Goal: Information Seeking & Learning: Learn about a topic

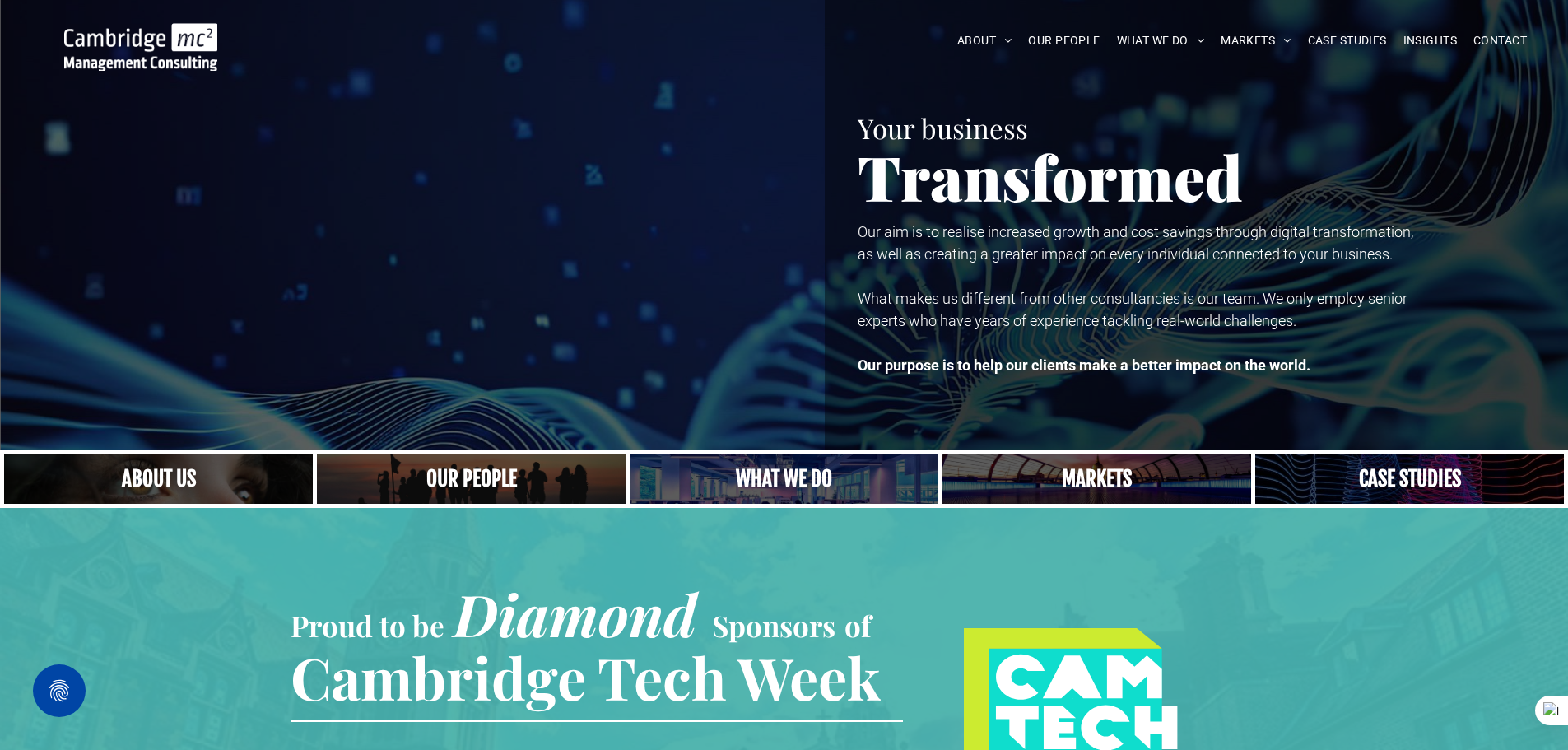
click at [166, 58] on img at bounding box center [140, 47] width 153 height 48
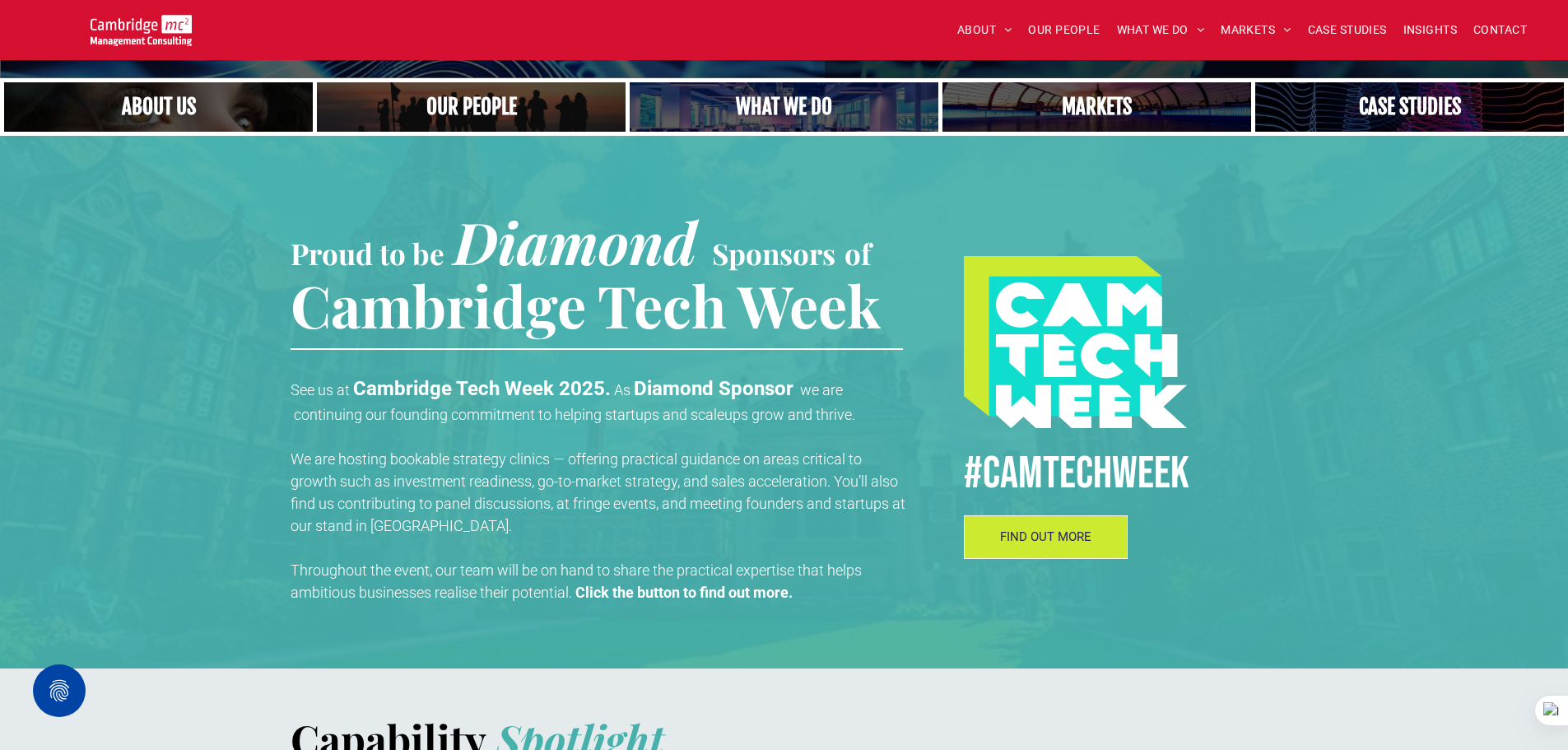
scroll to position [329, 0]
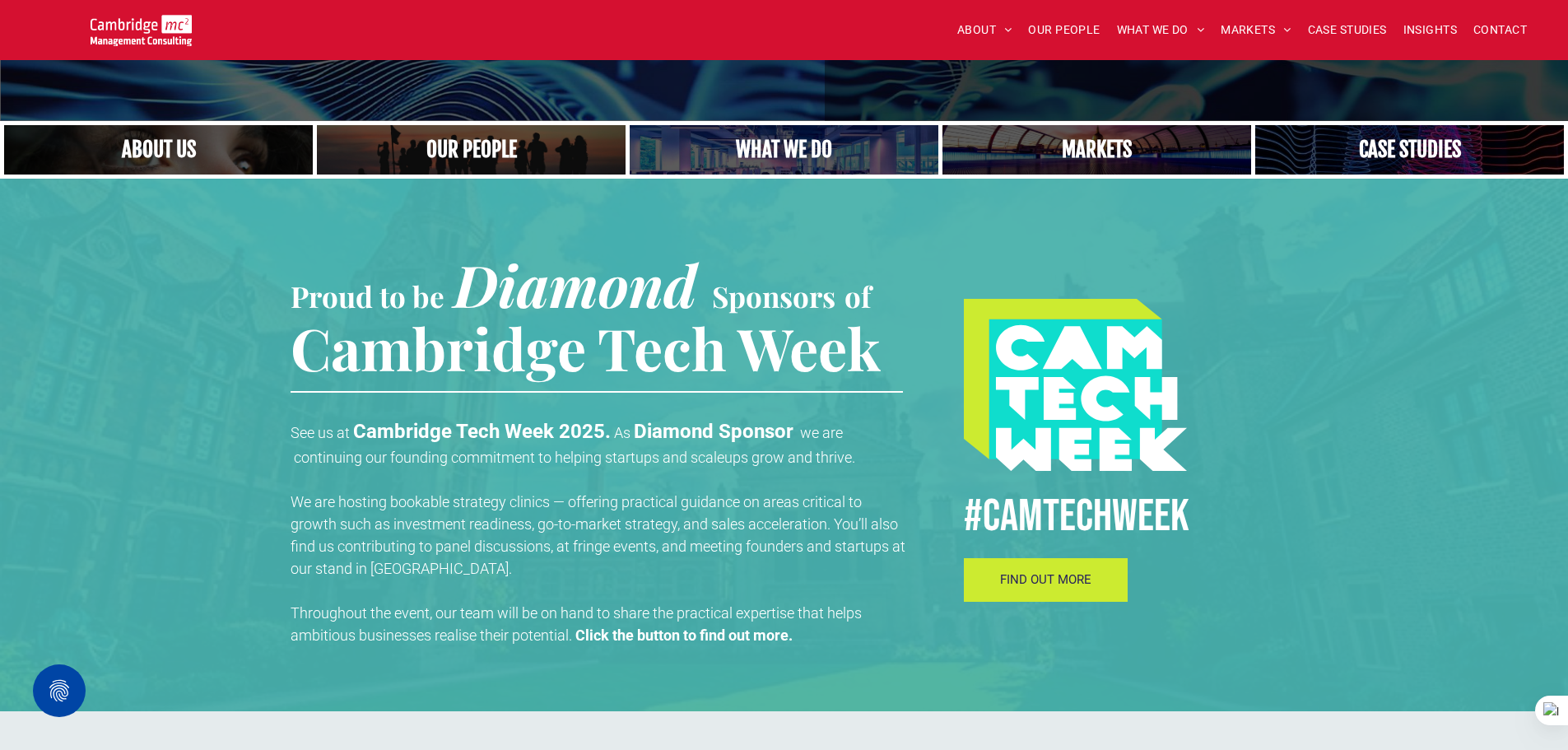
click at [1040, 598] on link "FIND OUT MORE" at bounding box center [1046, 580] width 165 height 43
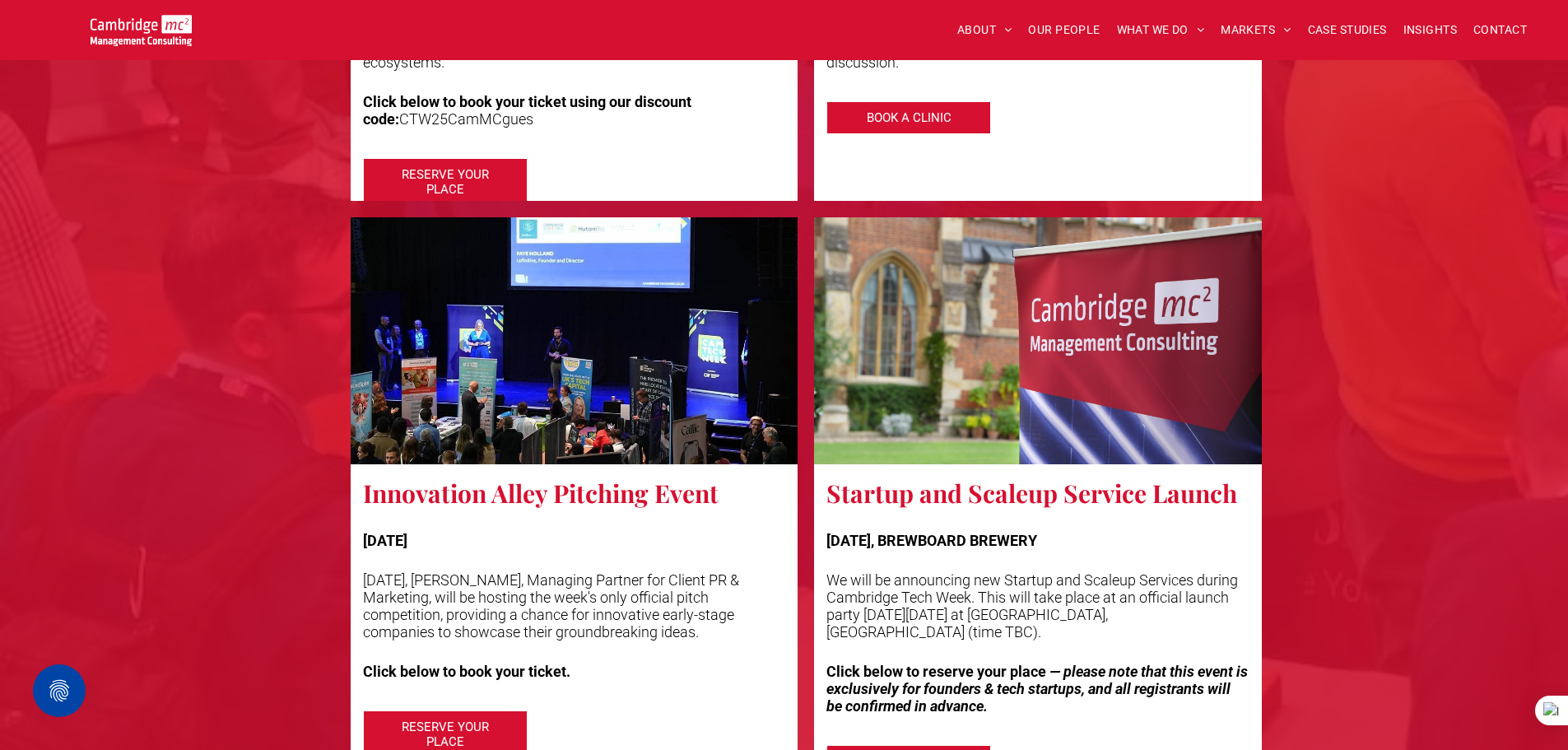
scroll to position [3458, 0]
